Goal: Navigation & Orientation: Understand site structure

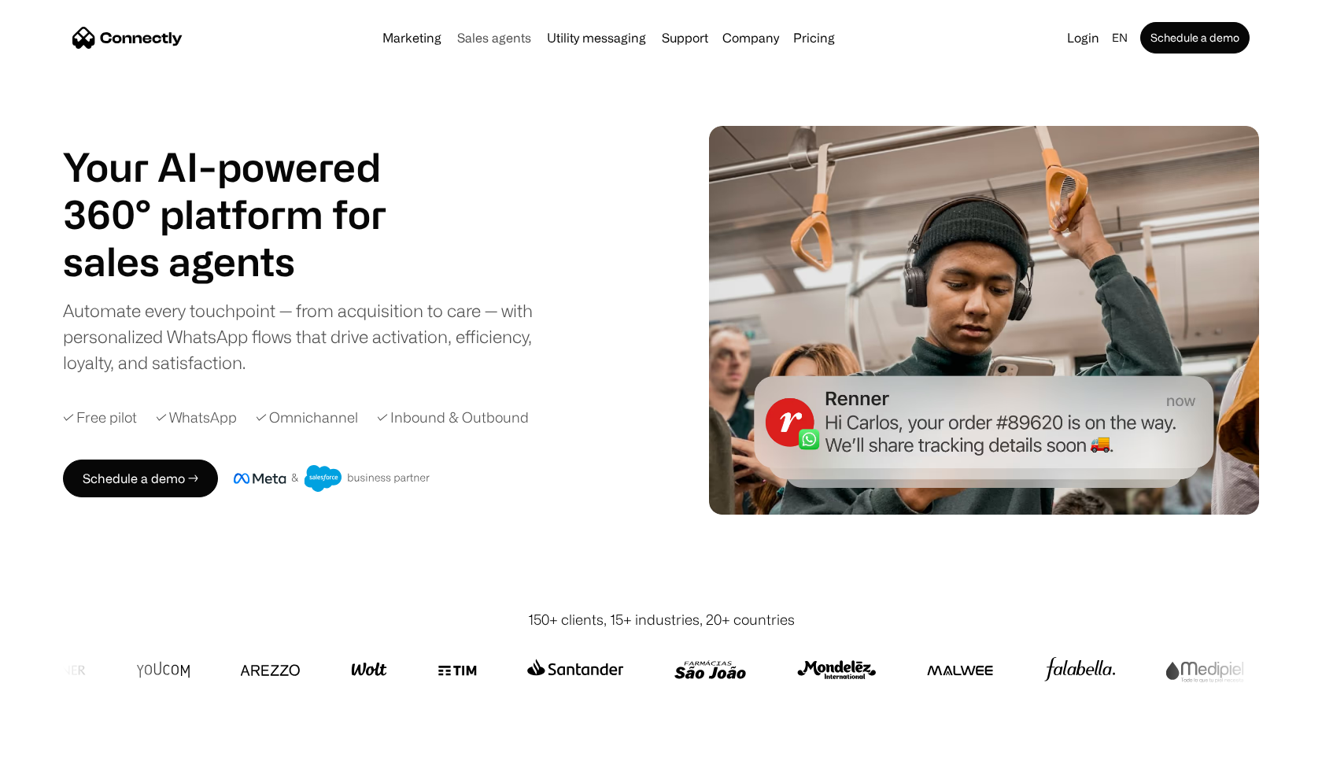
click at [485, 36] on link "Sales agents" at bounding box center [494, 37] width 87 height 13
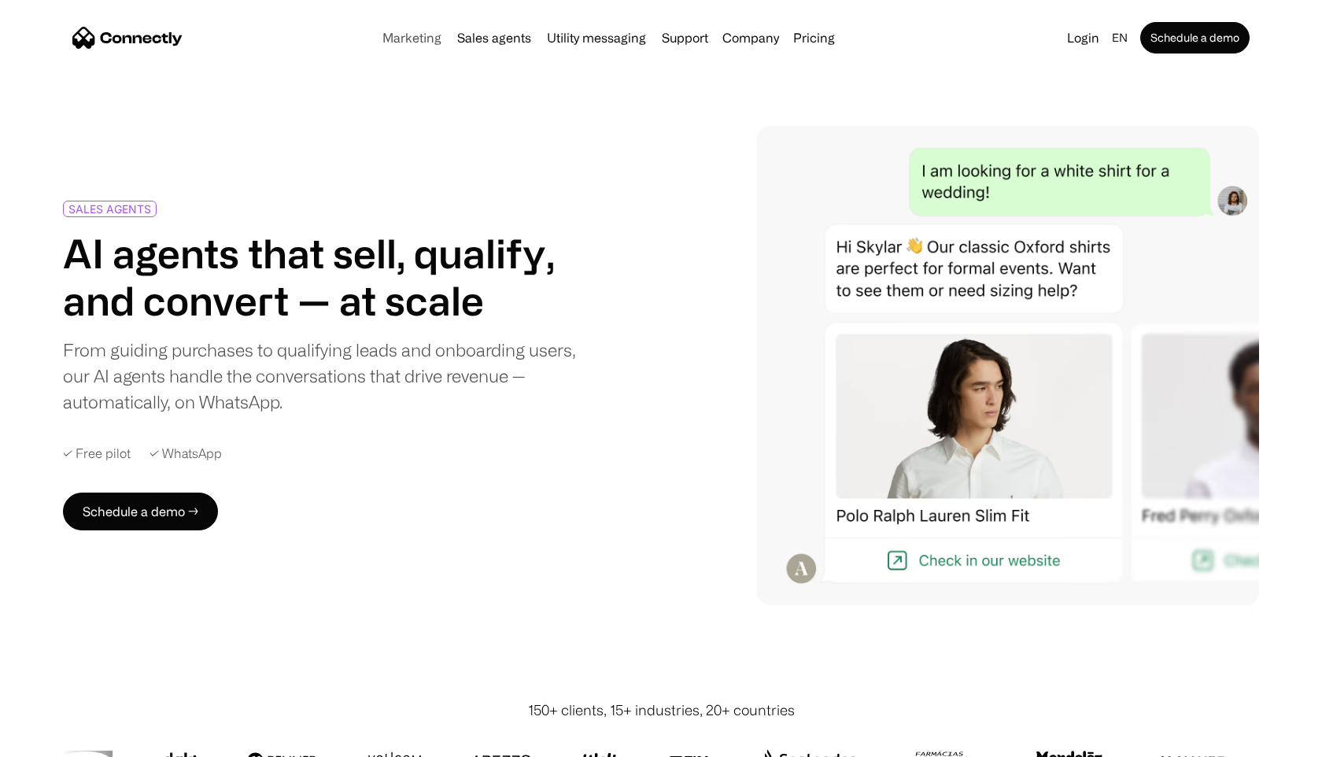
click at [393, 37] on link "Marketing" at bounding box center [412, 37] width 72 height 13
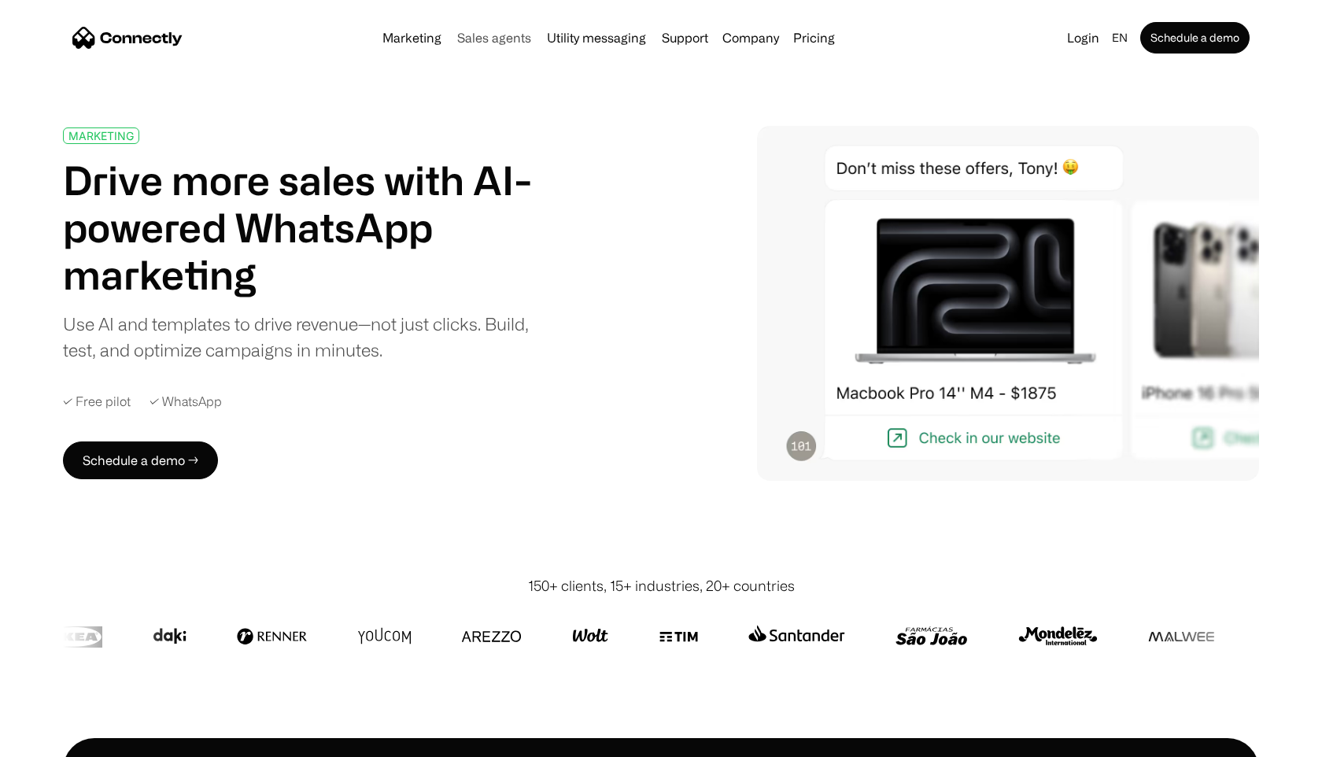
click at [485, 38] on link "Sales agents" at bounding box center [494, 37] width 87 height 13
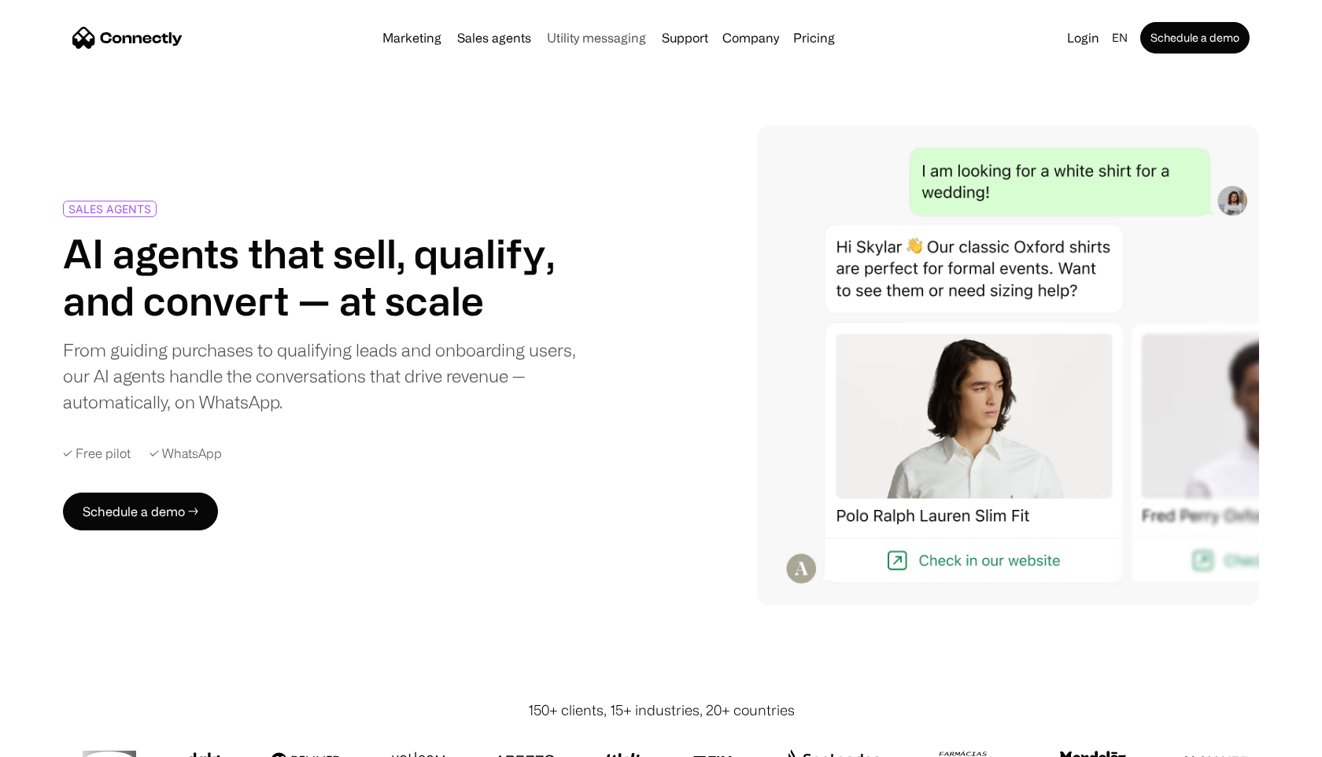
click at [582, 37] on link "Utility messaging" at bounding box center [597, 37] width 112 height 13
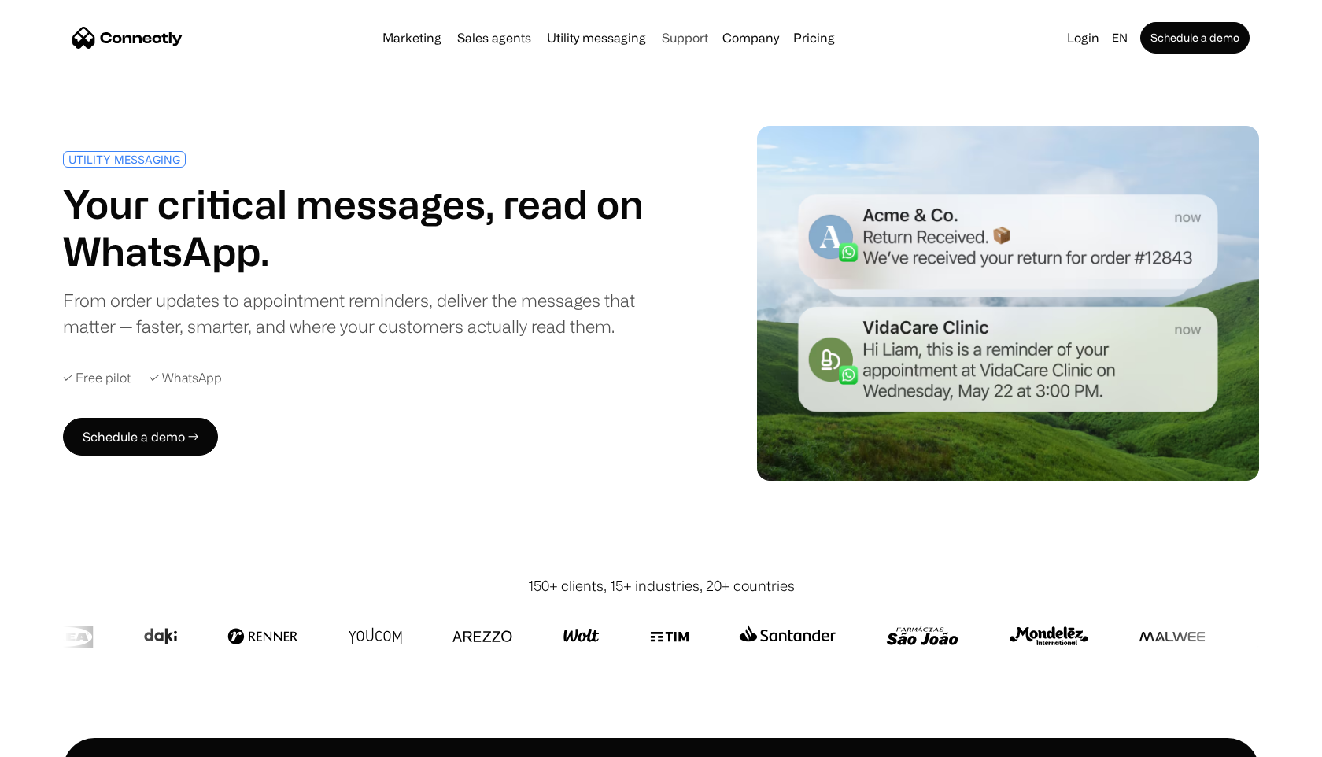
click at [677, 41] on link "Support" at bounding box center [684, 37] width 59 height 13
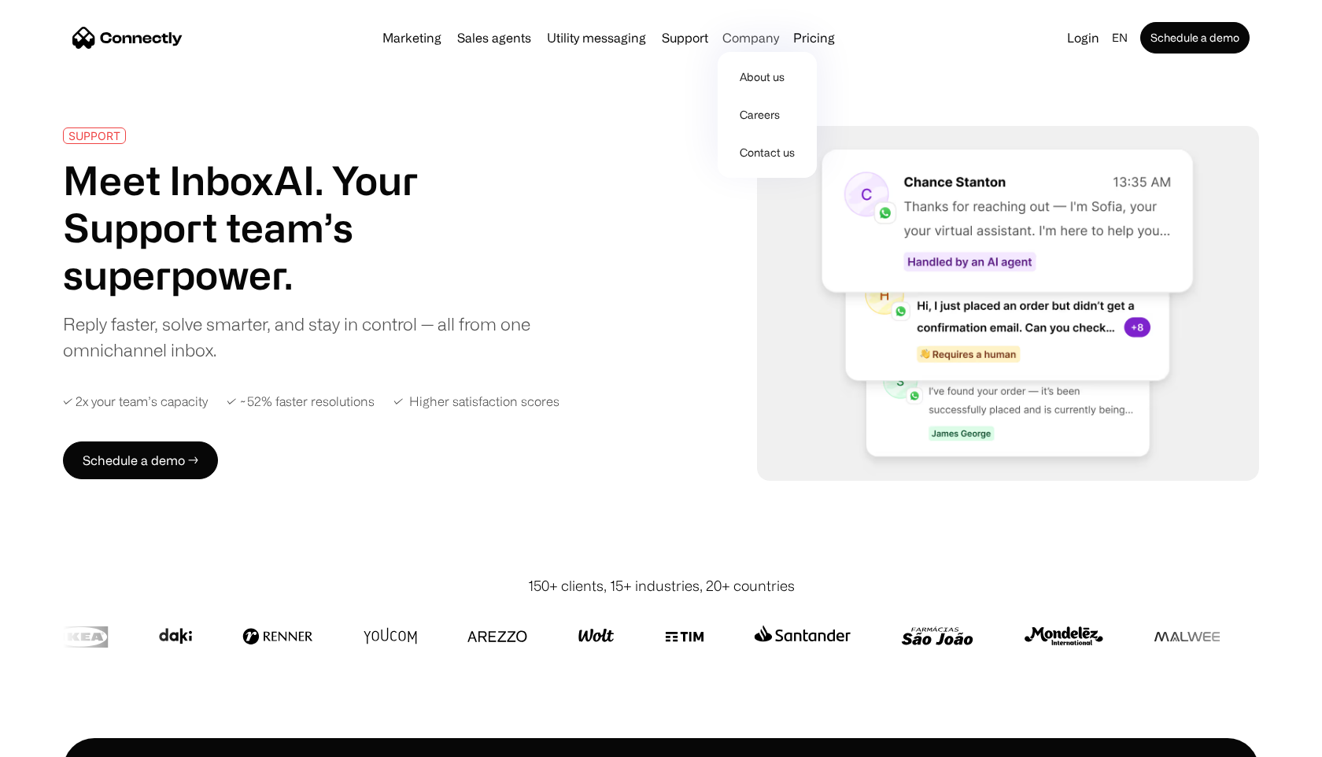
click at [733, 38] on div "Company" at bounding box center [750, 38] width 57 height 22
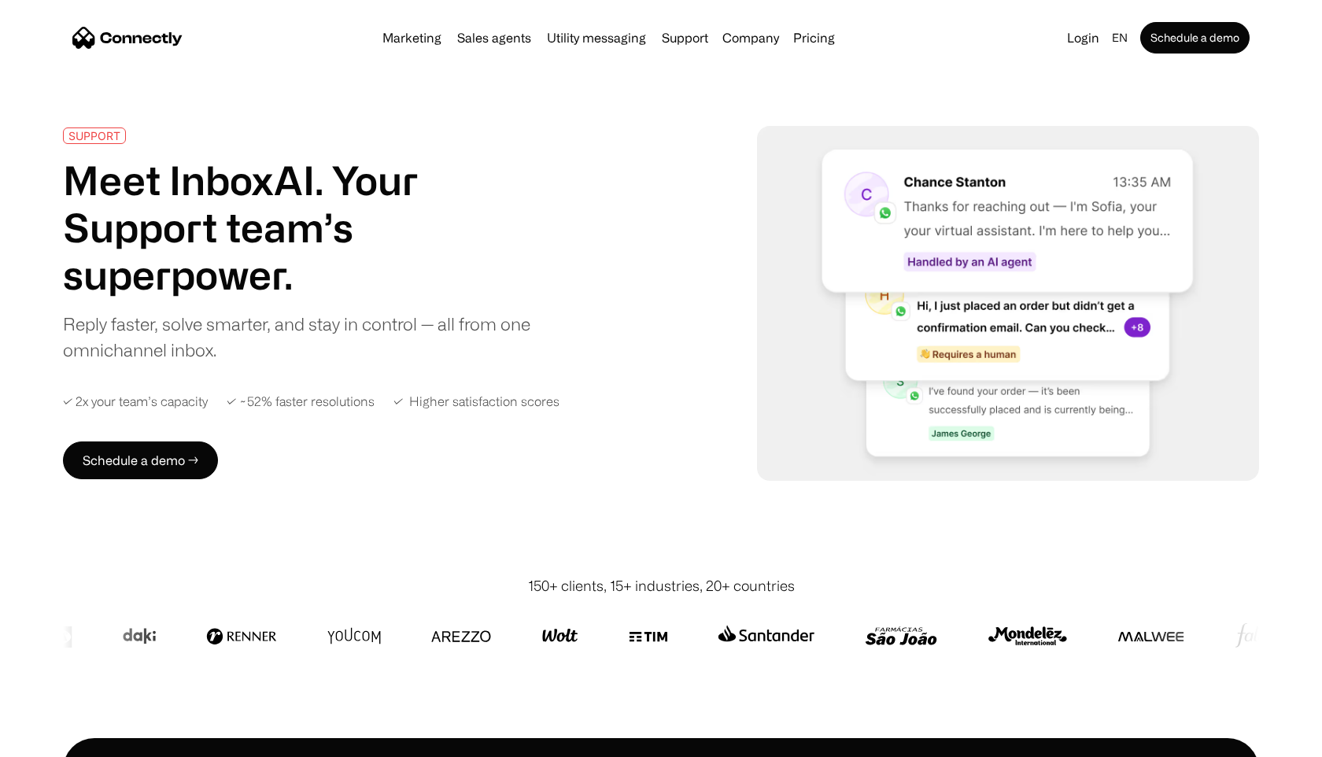
click at [423, 46] on div "Marketing Sales agents Utility messaging Support Company About us Careers Conta…" at bounding box center [608, 38] width 465 height 22
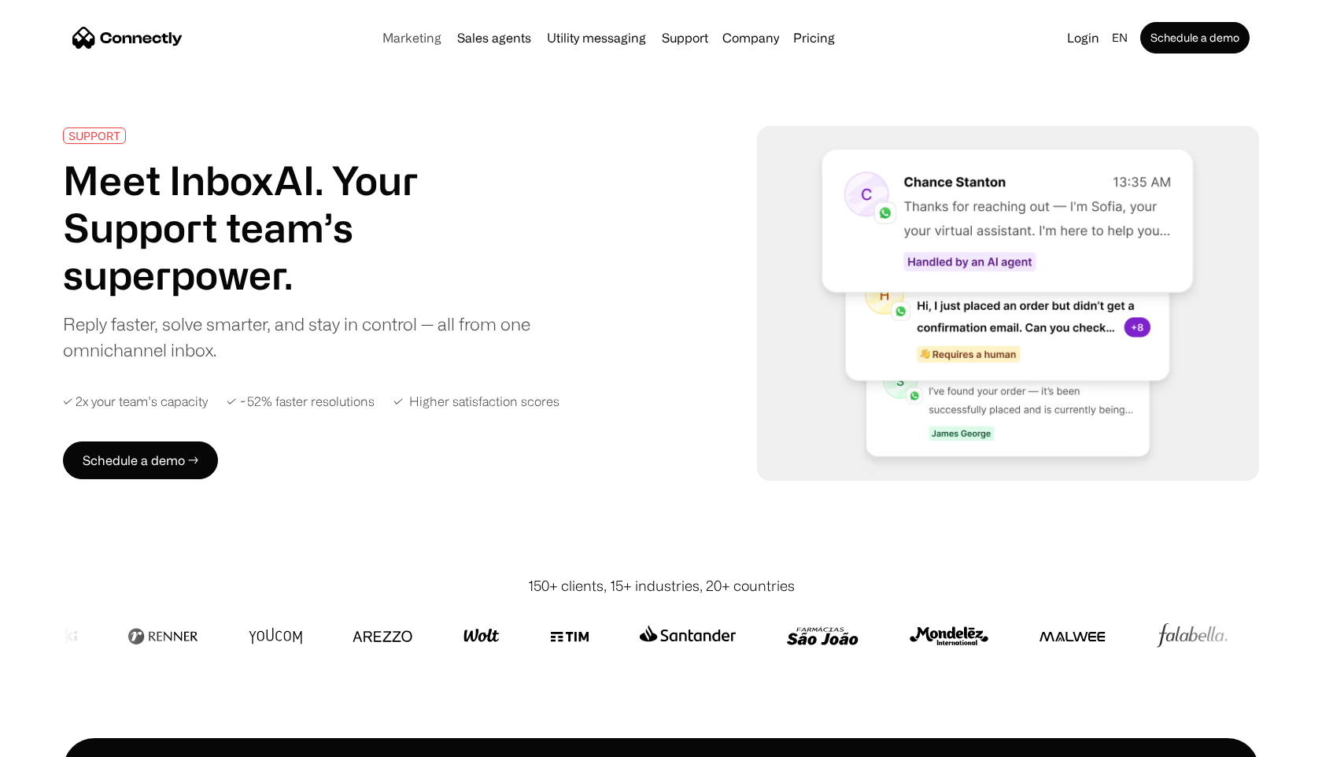
click at [420, 39] on link "Marketing" at bounding box center [412, 37] width 72 height 13
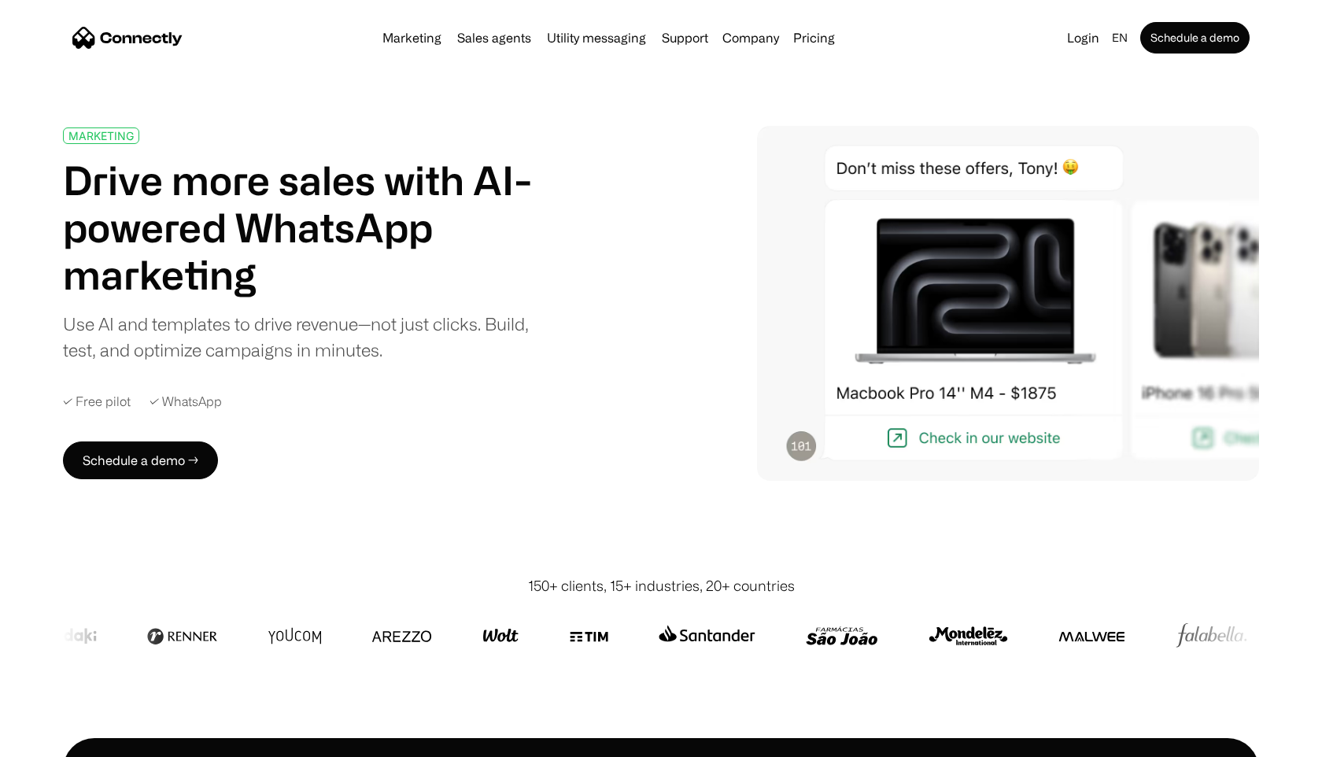
click at [618, 205] on div "MARKETING Drive more sales with AI-powered WhatsApp marketing Use AI and templa…" at bounding box center [661, 303] width 1196 height 355
